Goal: Task Accomplishment & Management: Manage account settings

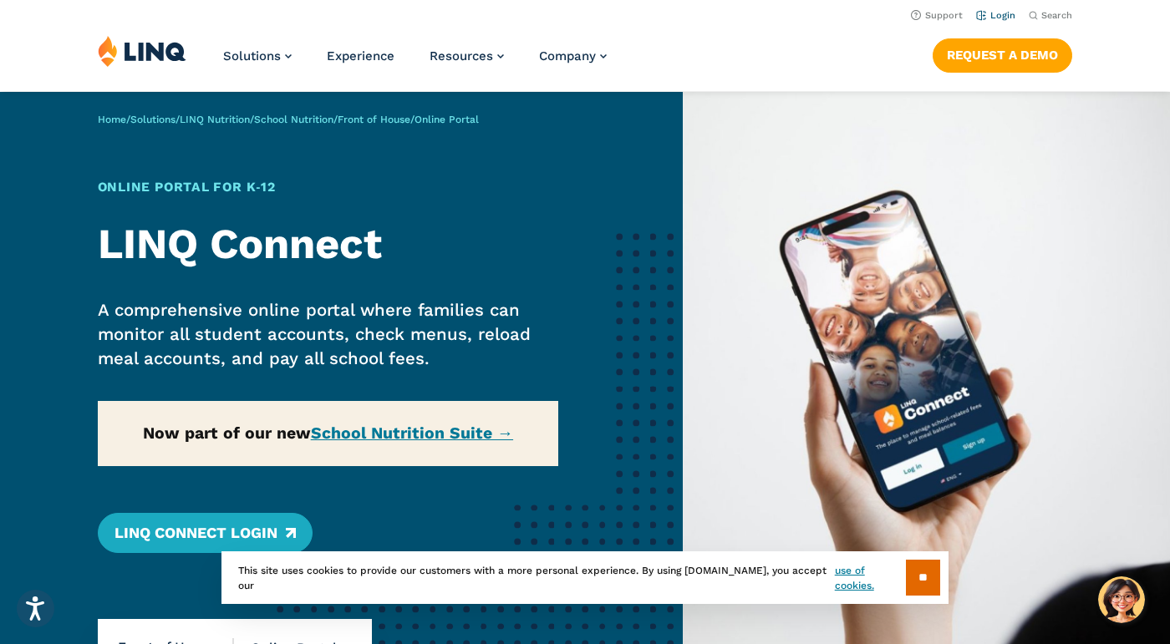
click at [1004, 12] on link "Login" at bounding box center [995, 15] width 39 height 11
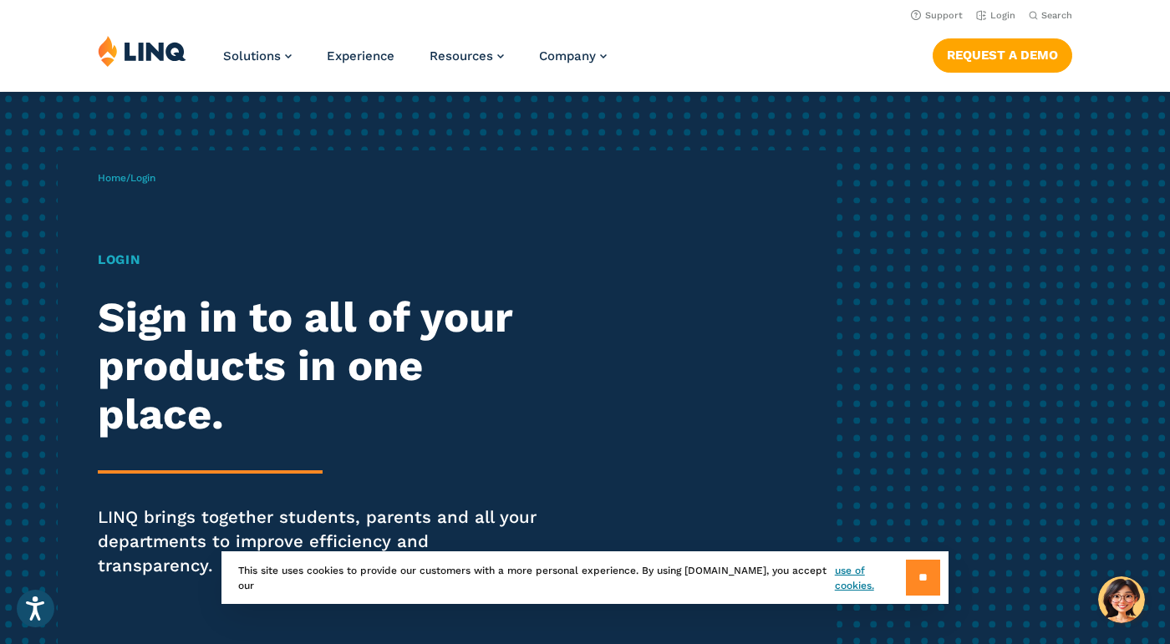
click at [929, 566] on input "**" at bounding box center [923, 578] width 34 height 36
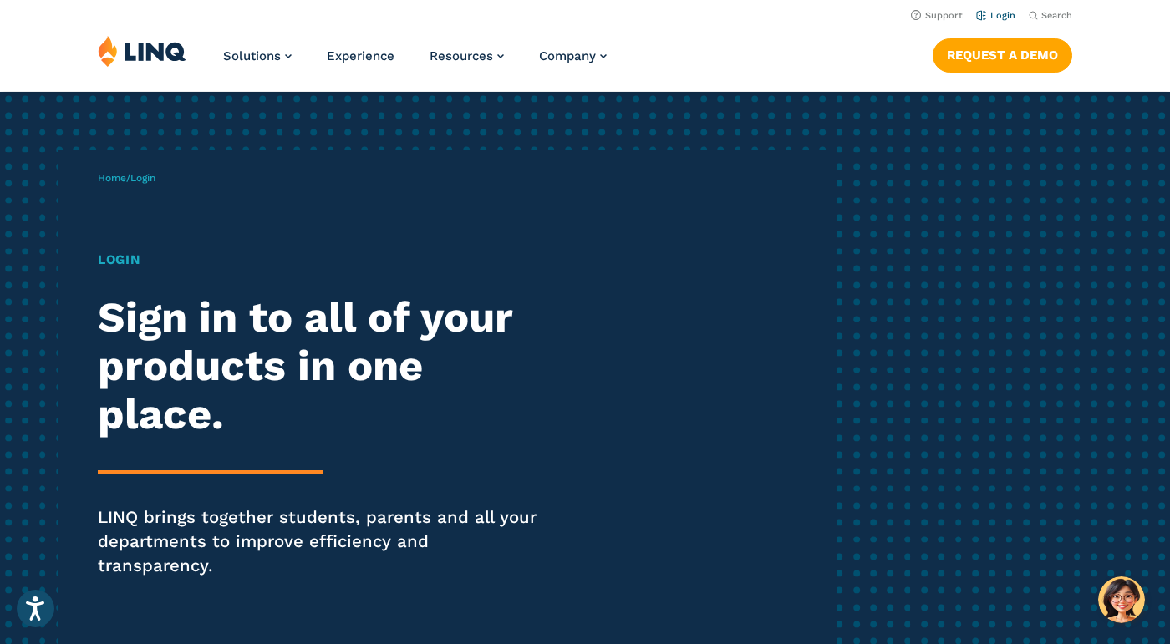
click at [1002, 21] on li "Login" at bounding box center [995, 14] width 39 height 18
click at [1003, 11] on link "Login" at bounding box center [995, 15] width 39 height 11
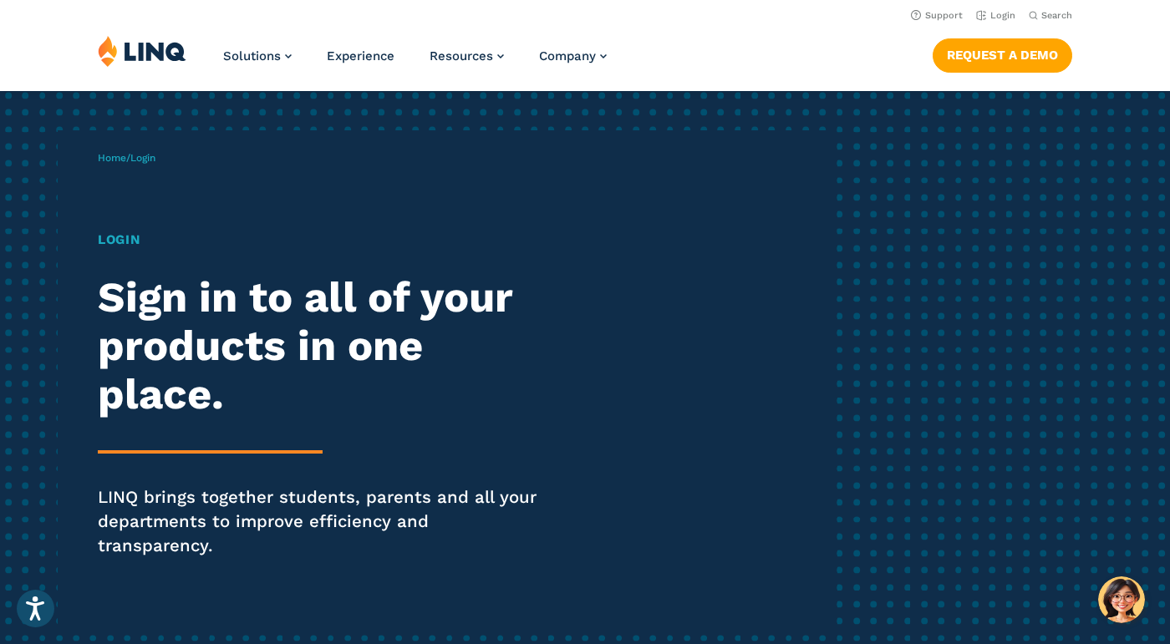
scroll to position [19, 0]
click at [152, 172] on div "Home / Login Login Sign in to all of your products in one place. LINQ brings to…" at bounding box center [463, 378] width 731 height 495
click at [150, 154] on span "Login" at bounding box center [142, 159] width 25 height 12
click at [145, 163] on span "Login" at bounding box center [142, 159] width 25 height 12
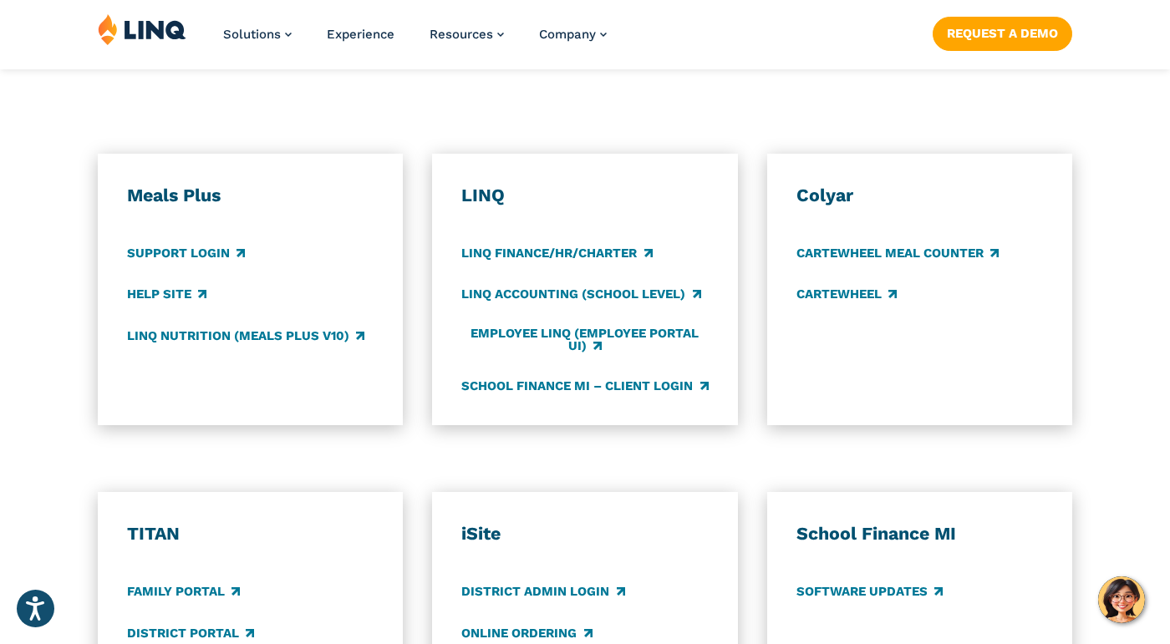
scroll to position [922, 0]
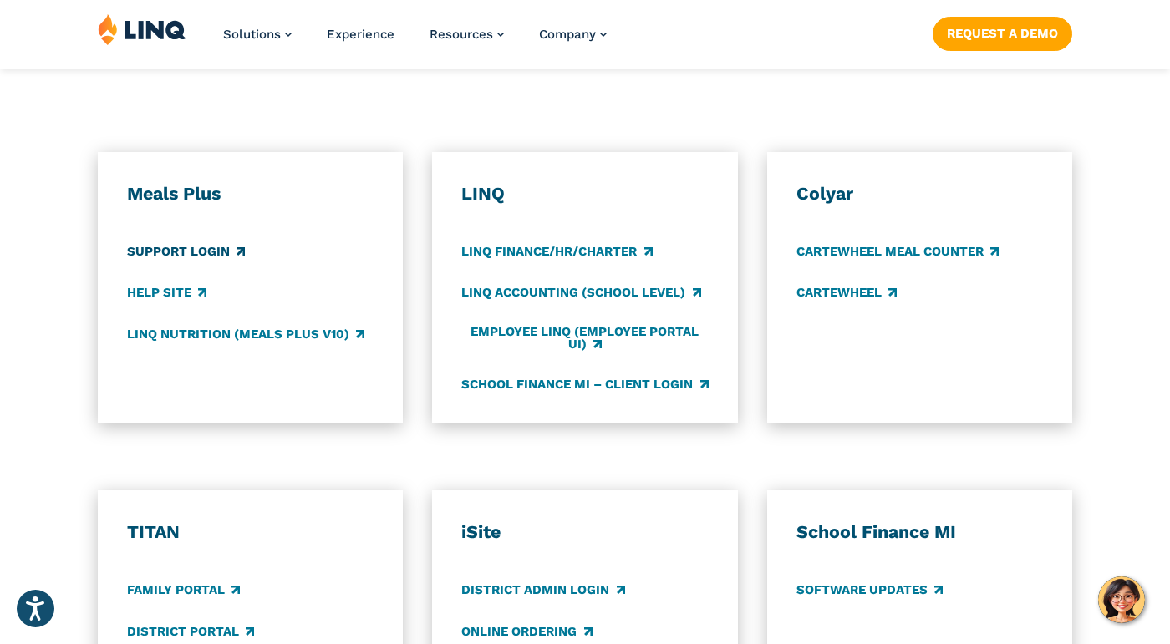
click at [206, 243] on link "Support Login" at bounding box center [186, 252] width 118 height 18
